Goal: Use online tool/utility: Utilize a website feature to perform a specific function

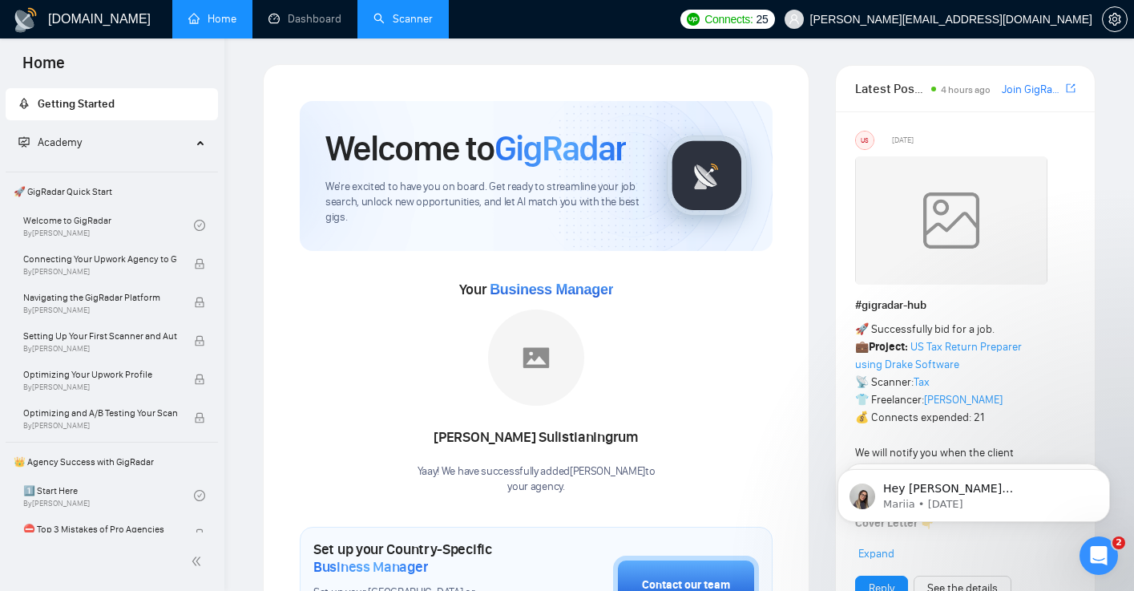
click at [401, 18] on link "Scanner" at bounding box center [403, 19] width 59 height 14
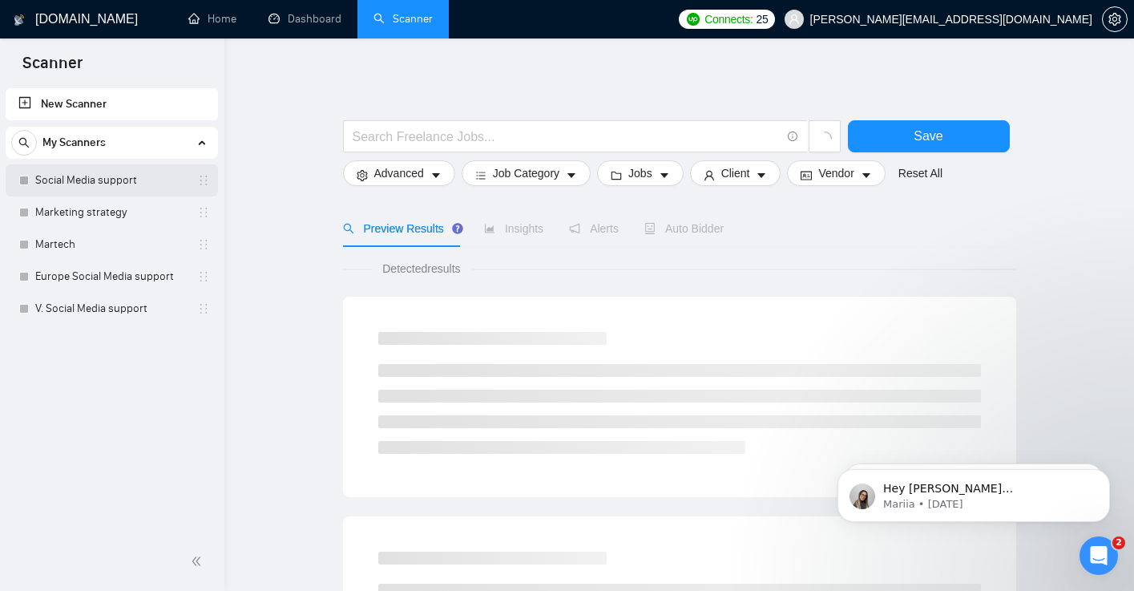
click at [92, 179] on link "Social Media support" at bounding box center [111, 180] width 152 height 32
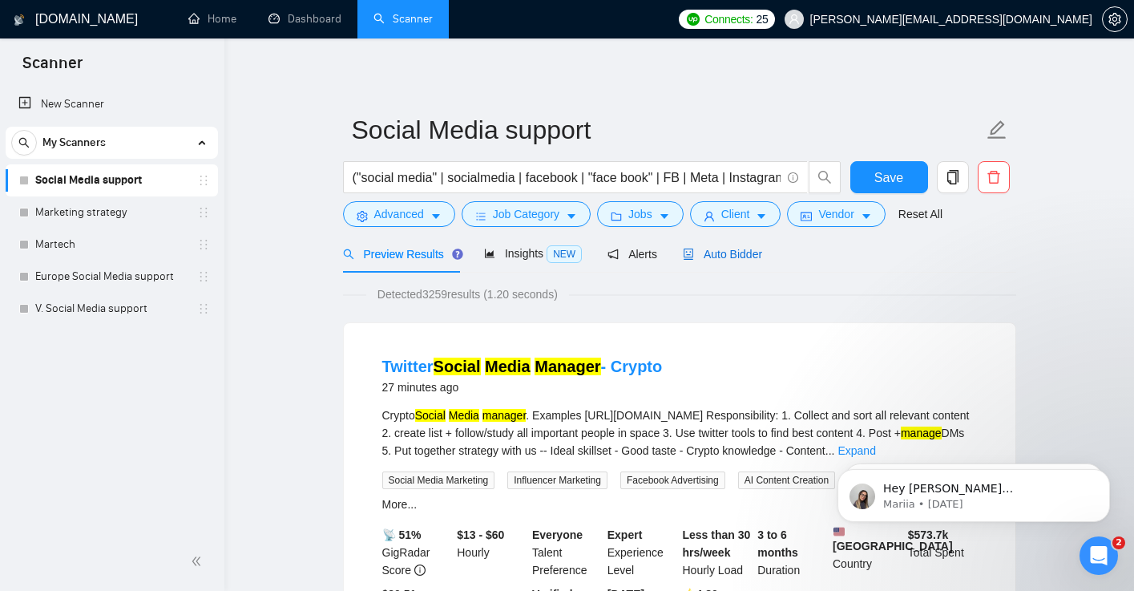
click at [742, 248] on span "Auto Bidder" at bounding box center [722, 254] width 79 height 13
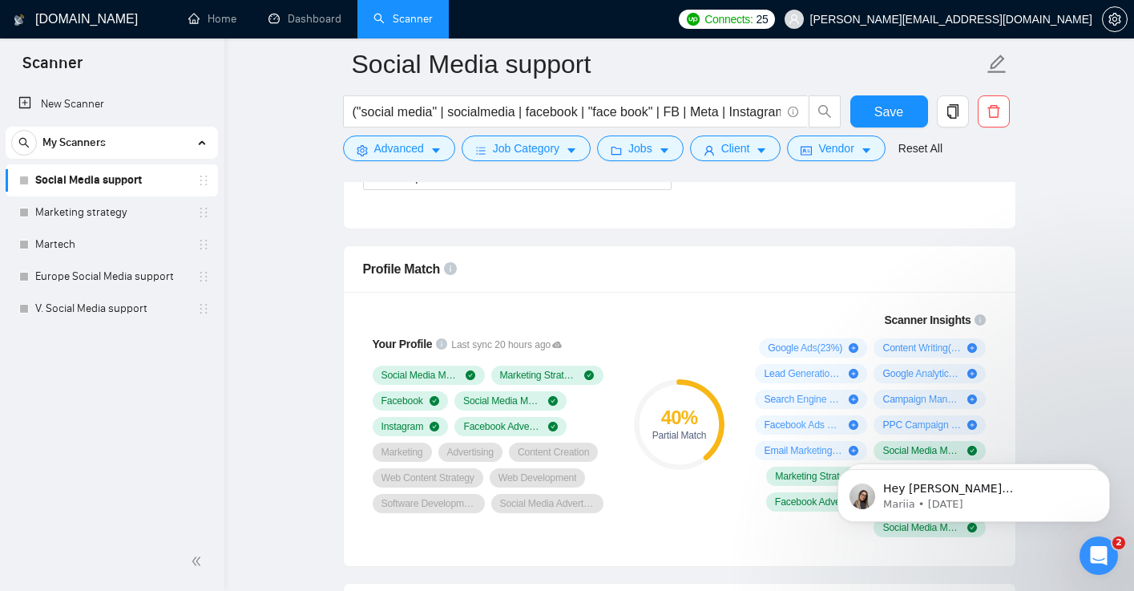
scroll to position [983, 0]
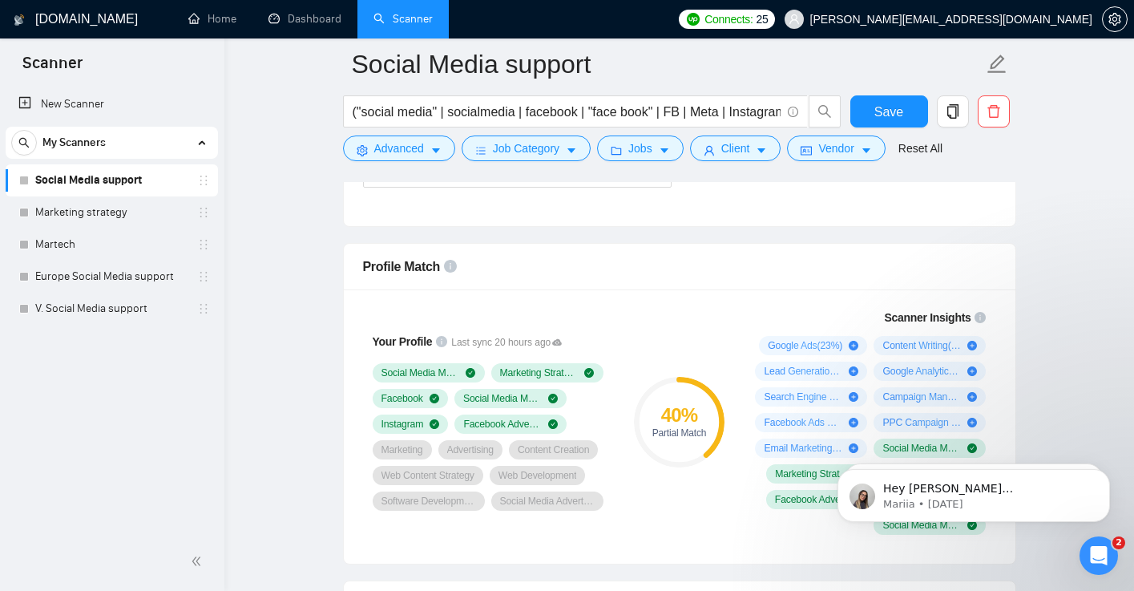
click at [704, 446] on circle at bounding box center [679, 421] width 85 height 85
click at [706, 300] on div "40 % Partial Match" at bounding box center [678, 421] width 107 height 245
click at [562, 343] on icon at bounding box center [557, 342] width 10 height 6
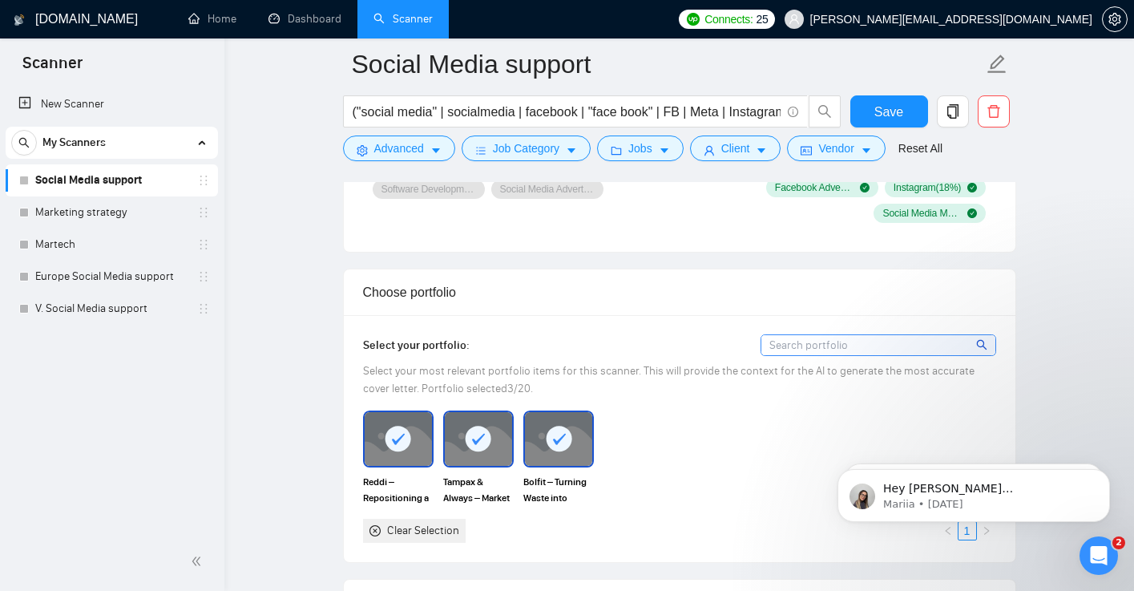
scroll to position [1299, 0]
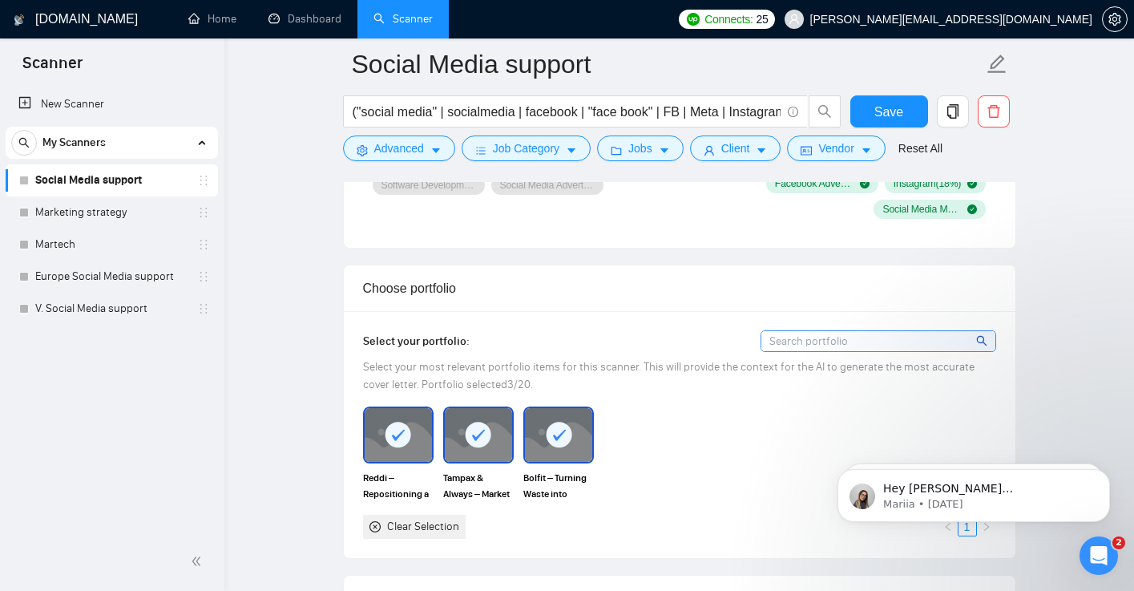
click at [911, 341] on input at bounding box center [879, 341] width 234 height 20
click at [984, 342] on icon "search" at bounding box center [981, 340] width 11 height 11
click at [908, 340] on input at bounding box center [879, 341] width 234 height 20
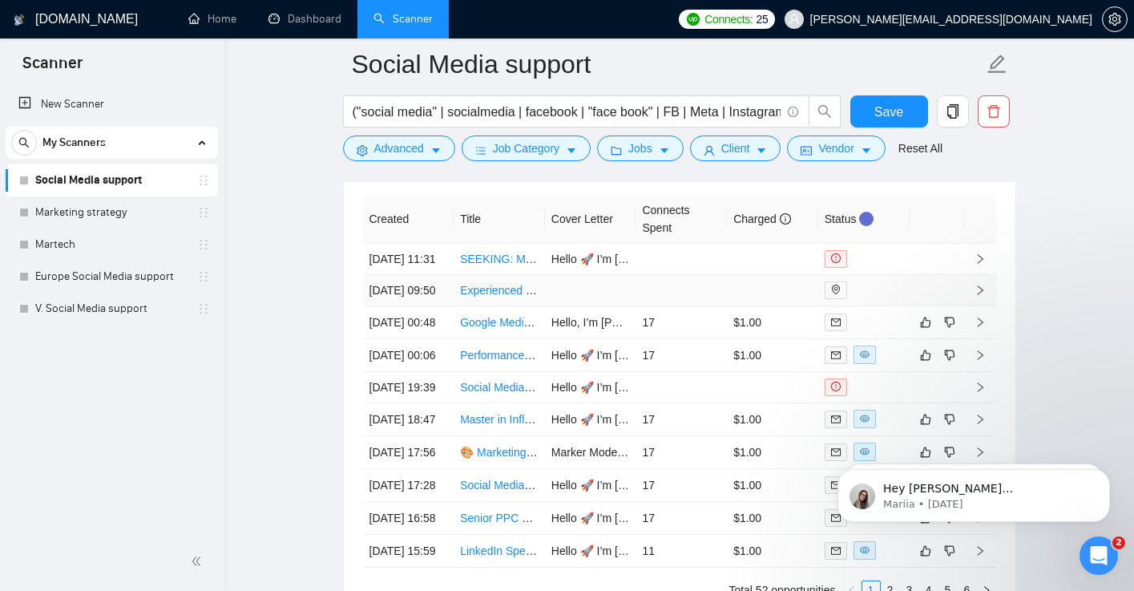
scroll to position [3918, 0]
